Goal: Information Seeking & Learning: Learn about a topic

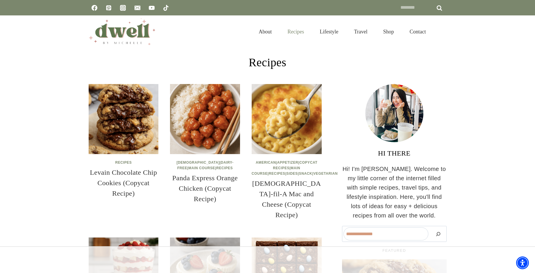
click at [292, 32] on link "Recipes" at bounding box center [296, 31] width 32 height 19
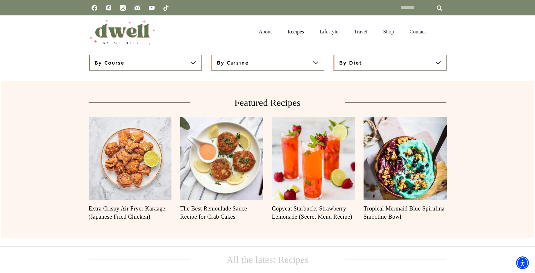
click at [194, 62] on span at bounding box center [193, 62] width 7 height 7
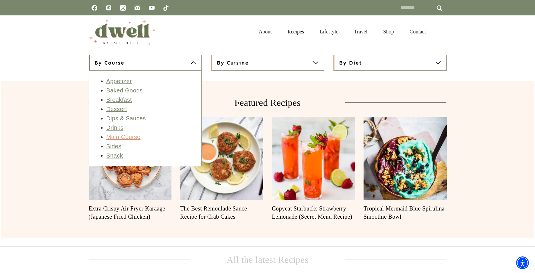
click at [129, 138] on link "Main Course" at bounding box center [123, 137] width 34 height 6
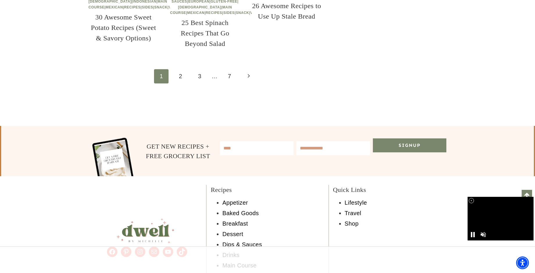
scroll to position [917, 0]
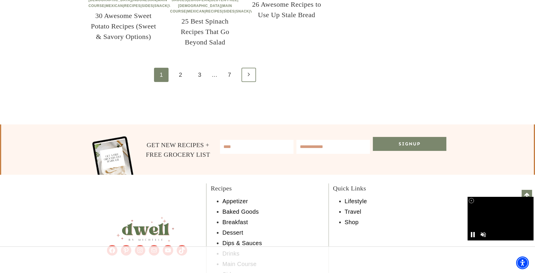
click at [246, 77] on icon "Next" at bounding box center [249, 75] width 6 height 6
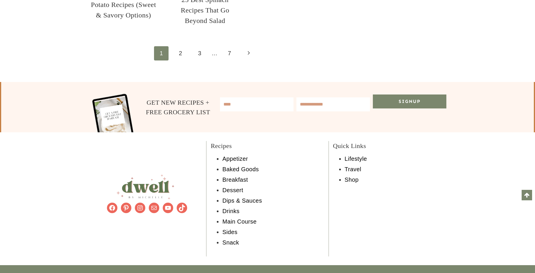
scroll to position [917, 0]
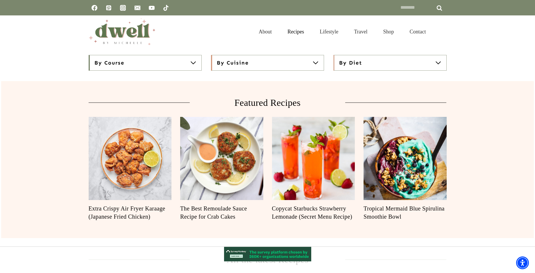
click at [195, 63] on span at bounding box center [193, 62] width 7 height 7
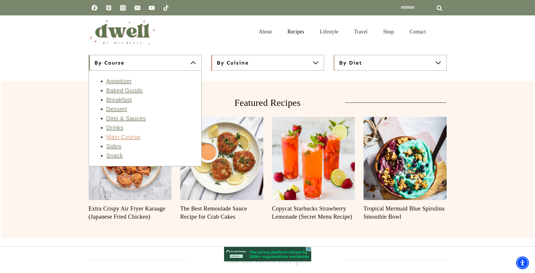
click at [116, 139] on link "Main Course" at bounding box center [123, 137] width 34 height 6
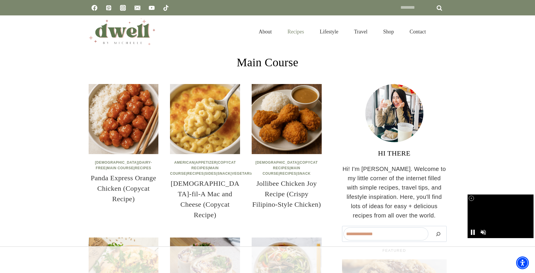
click at [293, 32] on link "Recipes" at bounding box center [296, 31] width 32 height 19
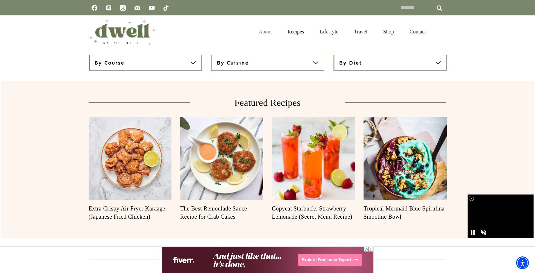
click at [257, 33] on link "About" at bounding box center [265, 31] width 29 height 19
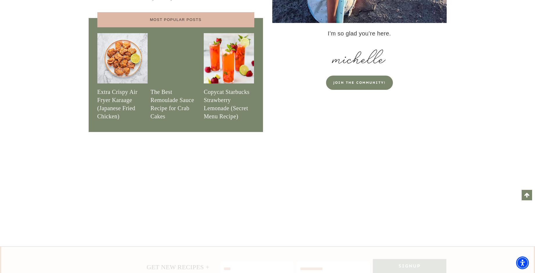
scroll to position [878, 0]
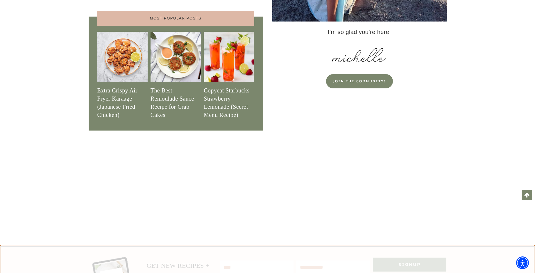
click at [226, 86] on link "Copycat Starbucks Strawberry Lemonade (Secret Menu Recipe)" at bounding box center [229, 102] width 50 height 33
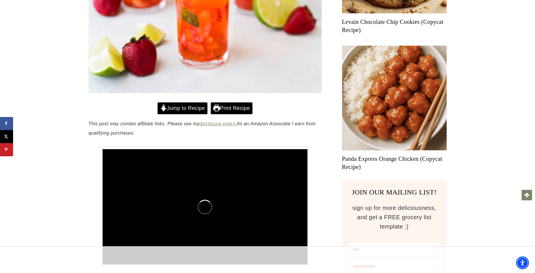
click at [237, 106] on link "Print Recipe" at bounding box center [232, 108] width 42 height 12
